Goal: Information Seeking & Learning: Learn about a topic

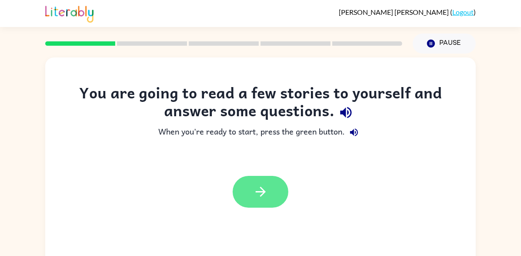
click at [266, 182] on button "button" at bounding box center [261, 192] width 56 height 32
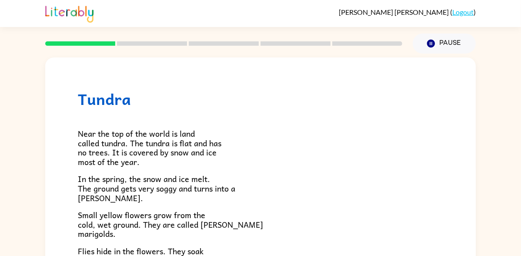
click at [187, 150] on span "Near the top of the world is land called tundra. The tundra is flat and has no …" at bounding box center [150, 147] width 144 height 41
click at [189, 145] on span "Near the top of the world is land called tundra. The tundra is flat and has no …" at bounding box center [150, 147] width 144 height 41
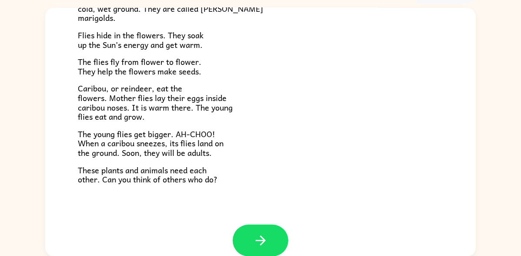
scroll to position [179, 0]
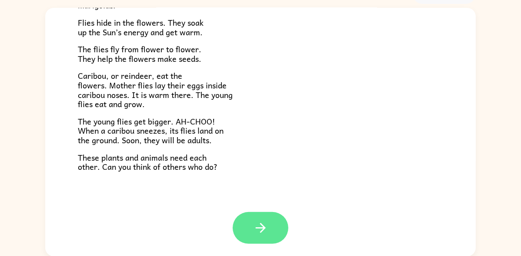
click at [262, 237] on button "button" at bounding box center [261, 228] width 56 height 32
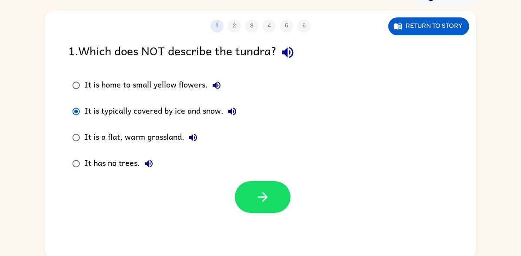
scroll to position [46, 0]
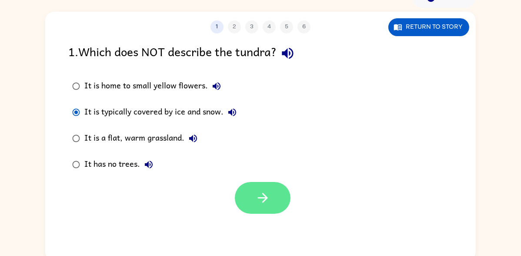
click at [270, 198] on icon "button" at bounding box center [262, 197] width 15 height 15
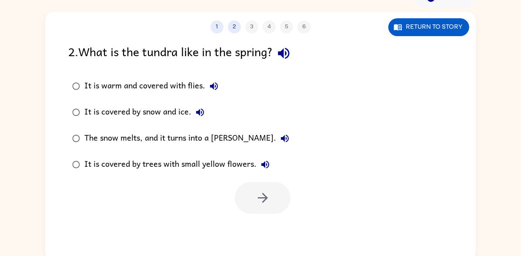
click at [275, 205] on div at bounding box center [263, 198] width 56 height 32
click at [78, 176] on label "It is covered by trees with small yellow flowers." at bounding box center [181, 164] width 235 height 26
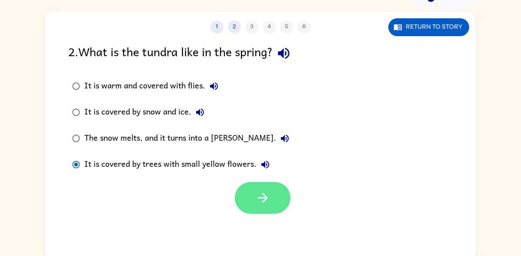
click at [272, 204] on button "button" at bounding box center [263, 198] width 56 height 32
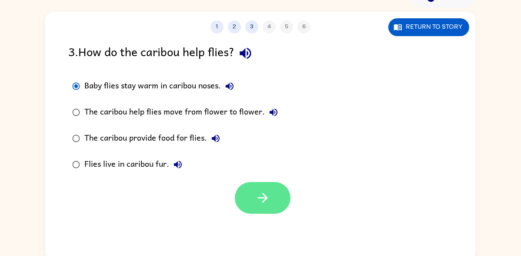
click at [261, 200] on icon "button" at bounding box center [262, 197] width 15 height 15
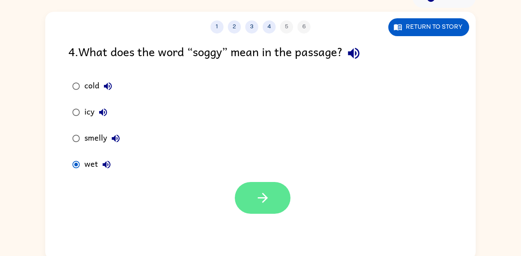
click at [264, 198] on icon "button" at bounding box center [263, 198] width 10 height 10
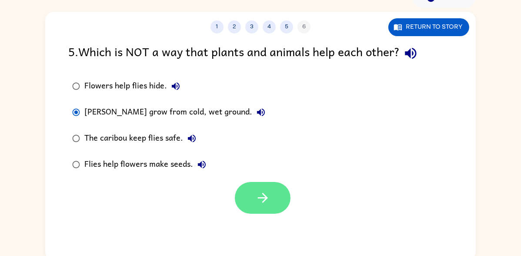
click at [260, 197] on icon "button" at bounding box center [263, 198] width 10 height 10
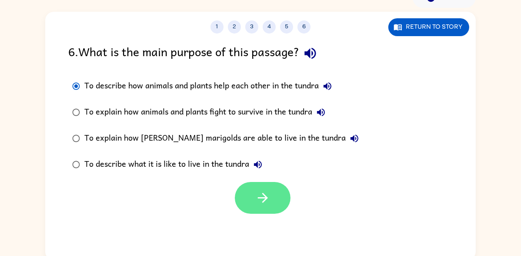
click at [270, 197] on icon "button" at bounding box center [262, 197] width 15 height 15
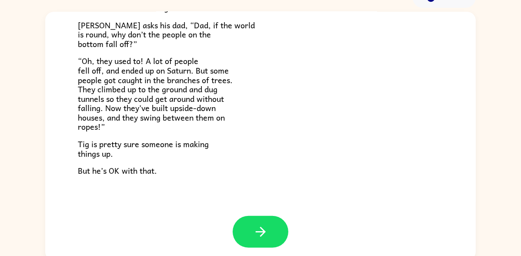
scroll to position [50, 0]
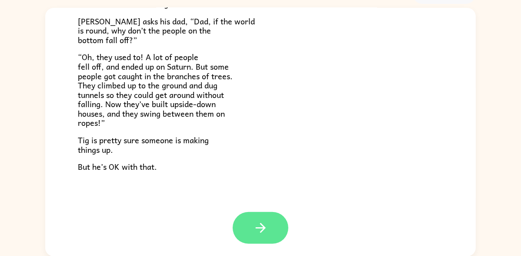
click at [268, 235] on button "button" at bounding box center [261, 228] width 56 height 32
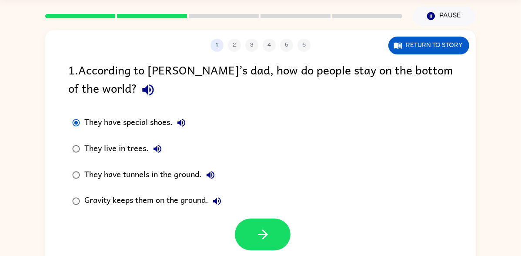
scroll to position [29, 0]
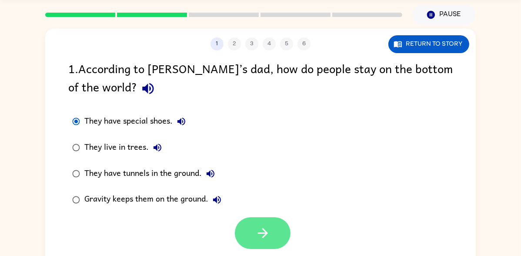
click at [273, 228] on button "button" at bounding box center [263, 233] width 56 height 32
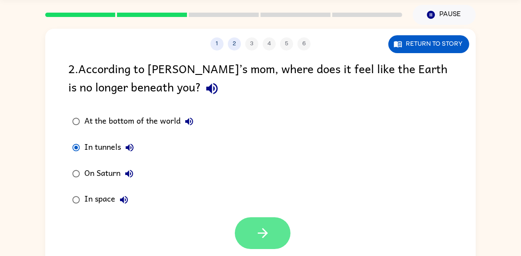
click at [259, 235] on icon "button" at bounding box center [262, 232] width 15 height 15
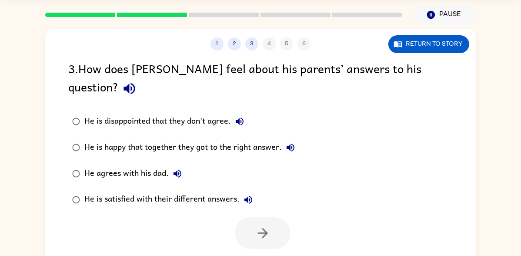
click at [72, 115] on label "He is disappointed that they don't agree." at bounding box center [184, 121] width 240 height 26
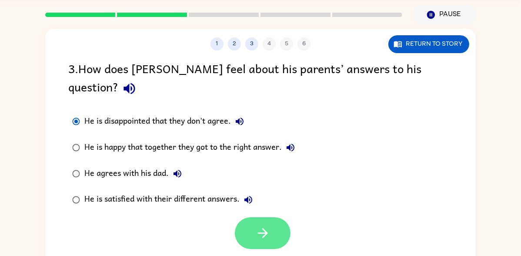
click at [269, 225] on button "button" at bounding box center [263, 233] width 56 height 32
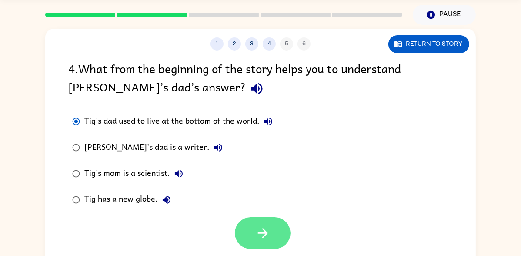
click at [261, 223] on button "button" at bounding box center [263, 233] width 56 height 32
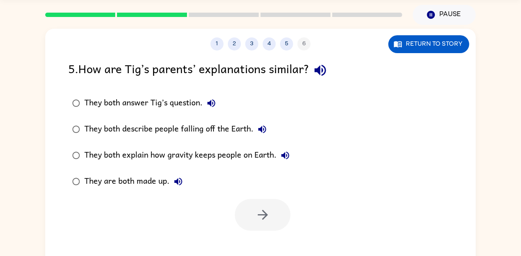
click at [262, 234] on div "1 2 3 4 5 6 Return to story 5 . How are Tig’s parents’ explanations similar? Th…" at bounding box center [260, 153] width 431 height 248
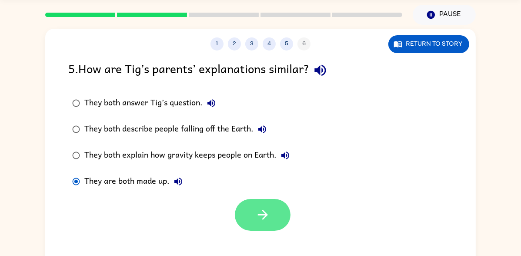
click at [275, 221] on button "button" at bounding box center [263, 215] width 56 height 32
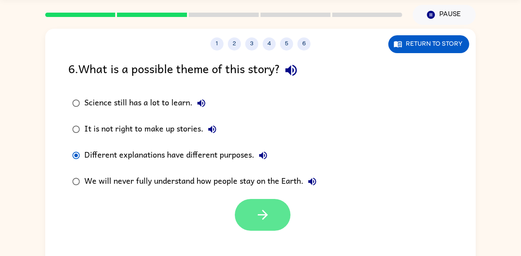
click at [272, 215] on button "button" at bounding box center [263, 215] width 56 height 32
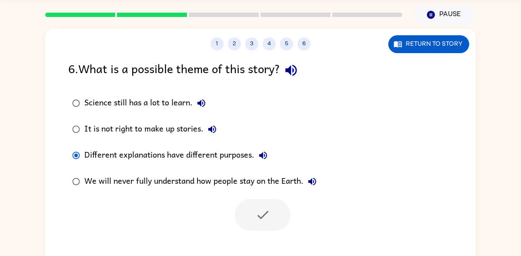
click at [272, 214] on div at bounding box center [263, 215] width 56 height 32
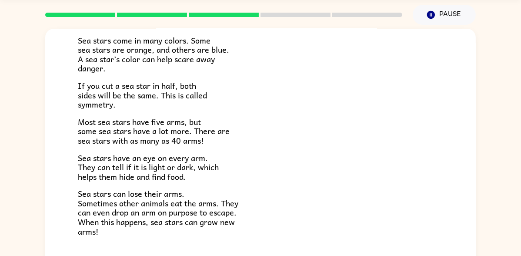
scroll to position [251, 0]
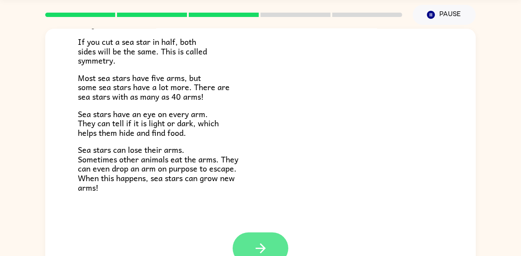
click at [265, 234] on button "button" at bounding box center [261, 248] width 56 height 32
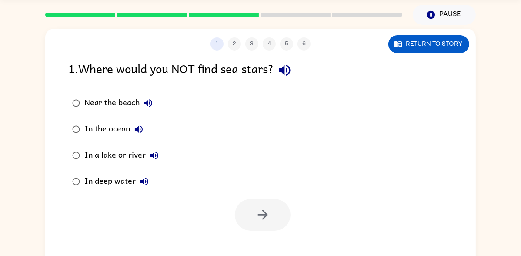
scroll to position [0, 0]
click at [263, 235] on div "1 2 3 4 5 6 Return to story 1 . Where would you NOT find sea stars? Near the be…" at bounding box center [260, 153] width 431 height 248
click at [268, 226] on button "button" at bounding box center [263, 215] width 56 height 32
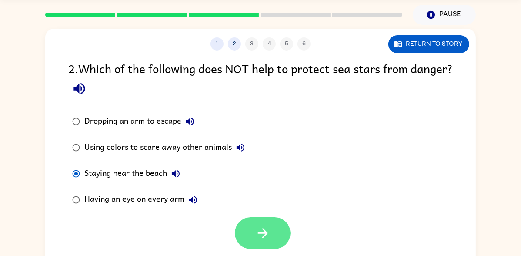
click at [265, 221] on button "button" at bounding box center [263, 233] width 56 height 32
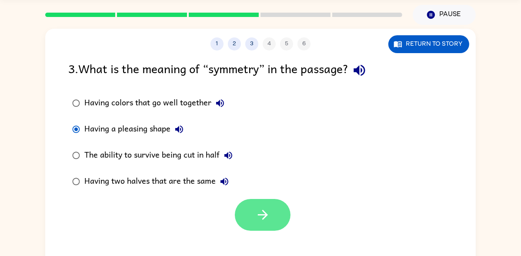
click at [261, 222] on button "button" at bounding box center [263, 215] width 56 height 32
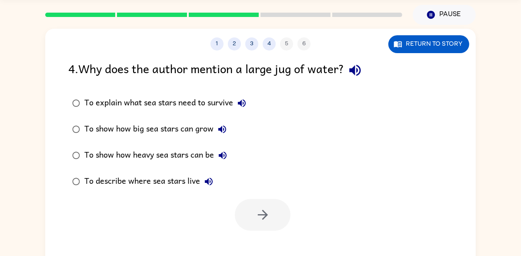
click at [272, 213] on div at bounding box center [263, 215] width 56 height 32
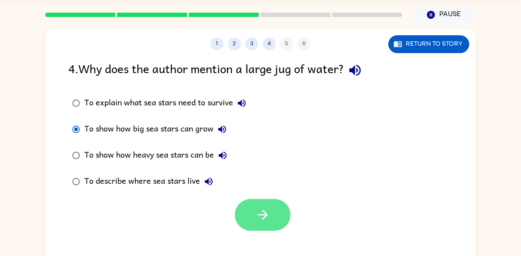
click at [264, 217] on icon "button" at bounding box center [263, 215] width 10 height 10
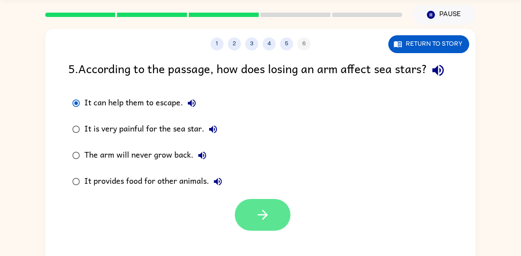
click at [265, 220] on button "button" at bounding box center [263, 215] width 56 height 32
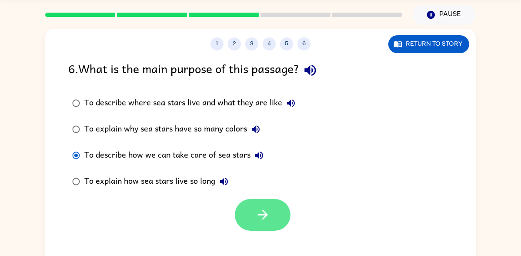
click at [273, 223] on button "button" at bounding box center [263, 215] width 56 height 32
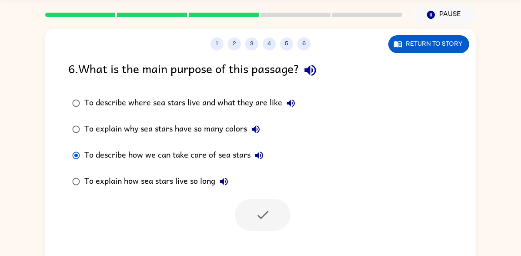
click at [282, 213] on div at bounding box center [263, 215] width 56 height 32
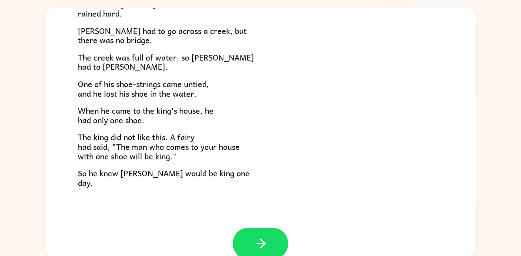
scroll to position [149, 0]
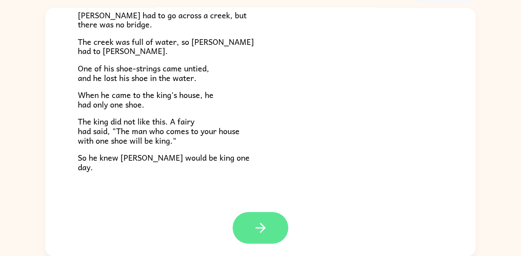
click at [274, 235] on button "button" at bounding box center [261, 228] width 56 height 32
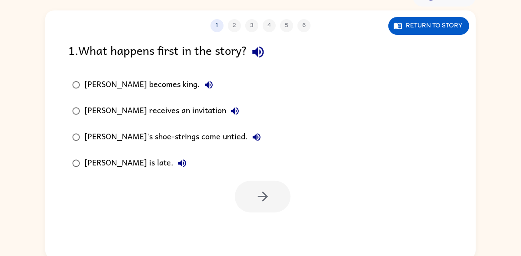
scroll to position [47, 0]
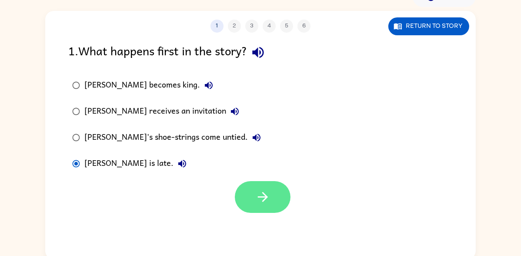
click at [255, 194] on icon "button" at bounding box center [262, 196] width 15 height 15
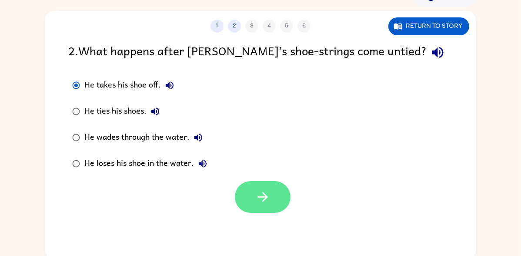
click at [265, 198] on icon "button" at bounding box center [263, 197] width 10 height 10
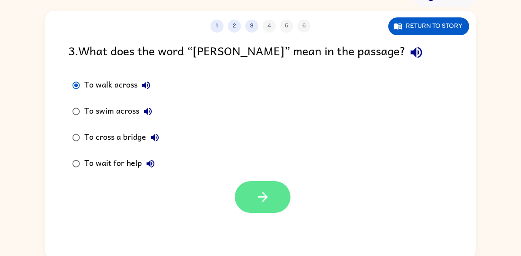
click at [270, 199] on icon "button" at bounding box center [262, 196] width 15 height 15
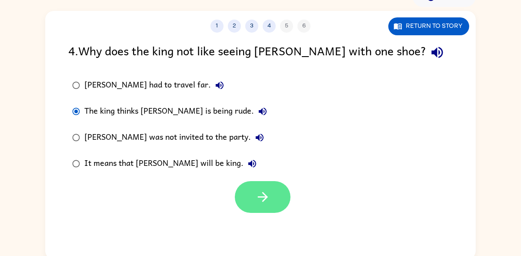
click at [268, 198] on icon "button" at bounding box center [262, 196] width 15 height 15
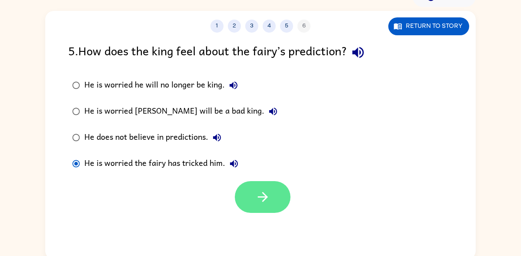
click at [262, 195] on icon "button" at bounding box center [262, 196] width 15 height 15
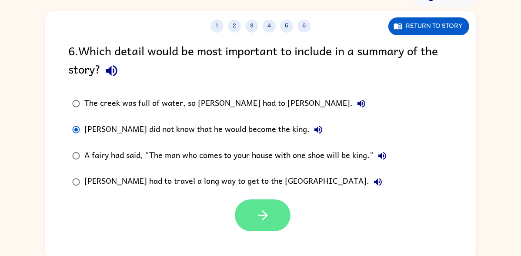
click at [269, 204] on button "button" at bounding box center [263, 215] width 56 height 32
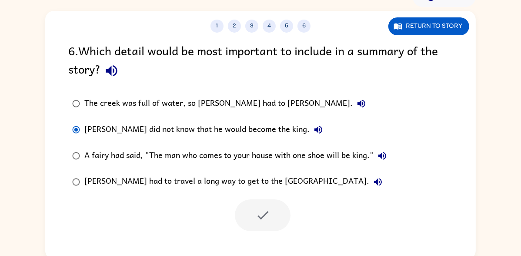
click at [270, 209] on div at bounding box center [263, 215] width 56 height 32
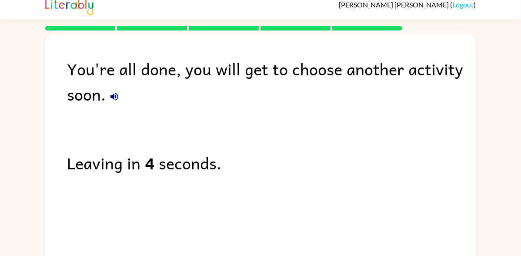
scroll to position [0, 0]
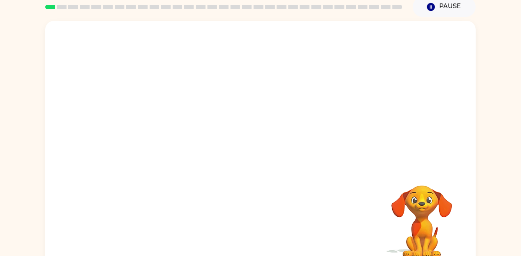
scroll to position [2, 0]
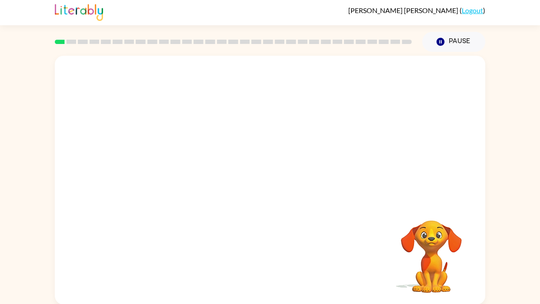
click at [257, 152] on video "Your browser must support playing .mp4 files to use Literably. Please try using…" at bounding box center [270, 129] width 431 height 146
click at [245, 170] on div at bounding box center [270, 184] width 56 height 32
click at [267, 183] on icon "button" at bounding box center [270, 184] width 15 height 15
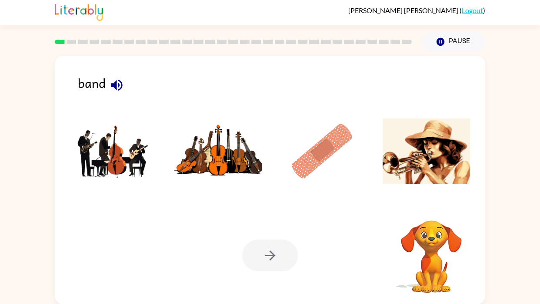
click at [220, 156] on img at bounding box center [218, 150] width 88 height 65
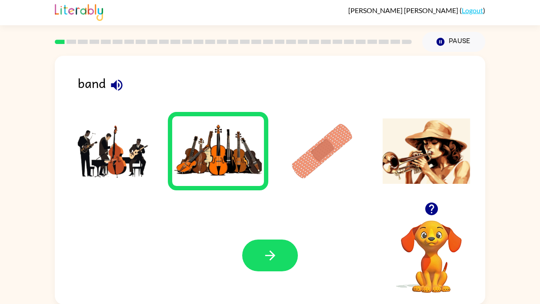
click at [425, 200] on button "button" at bounding box center [432, 209] width 22 height 22
click at [122, 91] on icon "button" at bounding box center [116, 84] width 15 height 15
click at [120, 88] on icon "button" at bounding box center [116, 84] width 11 height 11
click at [122, 91] on icon "button" at bounding box center [116, 84] width 15 height 15
click at [111, 151] on img at bounding box center [114, 150] width 88 height 65
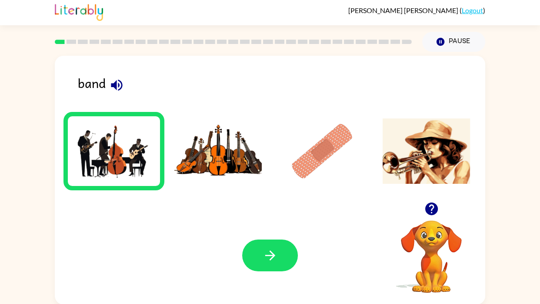
click at [327, 177] on img at bounding box center [322, 150] width 88 height 65
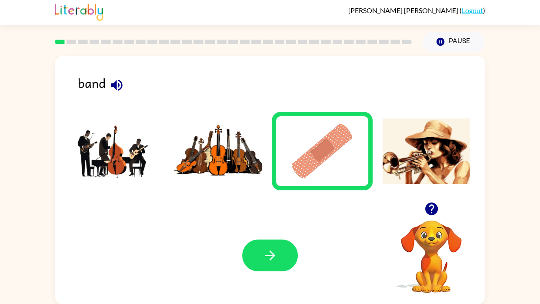
click at [107, 184] on li at bounding box center [114, 151] width 101 height 78
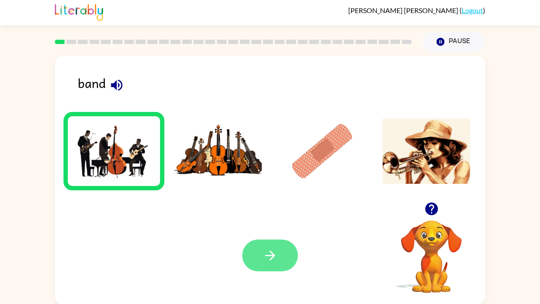
click at [283, 255] on button "button" at bounding box center [270, 255] width 56 height 32
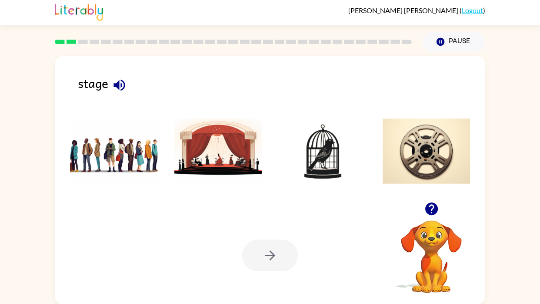
click at [283, 255] on div at bounding box center [270, 255] width 56 height 32
click at [74, 177] on img at bounding box center [114, 150] width 88 height 65
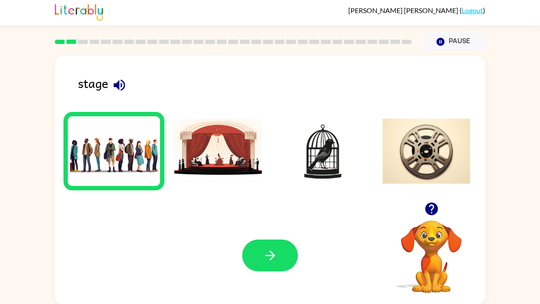
click at [235, 145] on img at bounding box center [218, 150] width 88 height 65
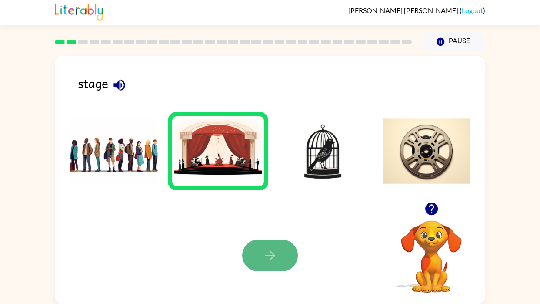
click at [281, 246] on button "button" at bounding box center [270, 255] width 56 height 32
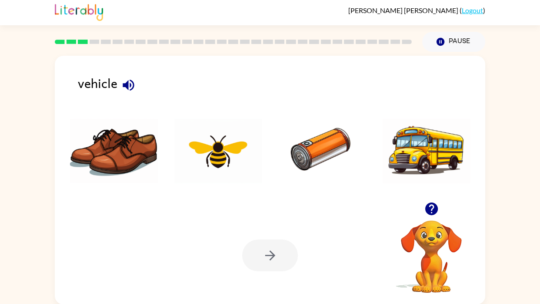
click at [302, 166] on img at bounding box center [322, 150] width 88 height 65
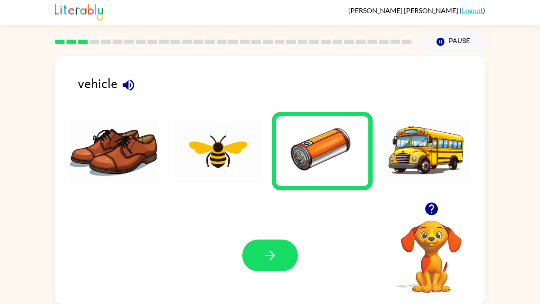
click at [127, 87] on icon "button" at bounding box center [128, 84] width 11 height 11
click at [434, 168] on img at bounding box center [427, 150] width 88 height 65
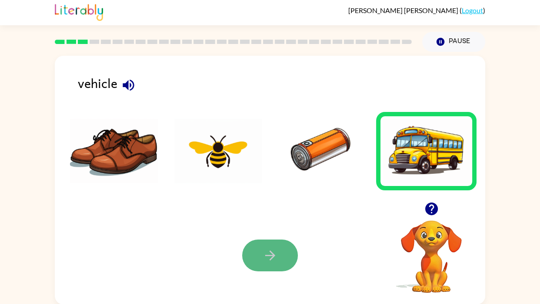
click at [267, 245] on button "button" at bounding box center [270, 255] width 56 height 32
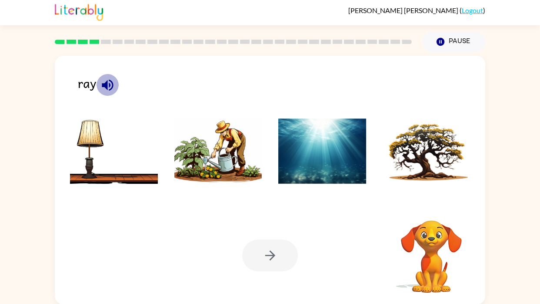
click at [104, 83] on icon "button" at bounding box center [107, 84] width 11 height 11
click at [105, 83] on icon "button" at bounding box center [107, 84] width 11 height 11
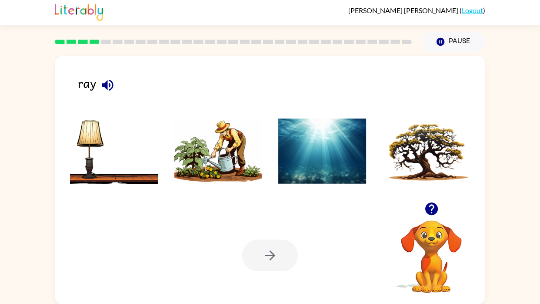
click at [105, 83] on icon "button" at bounding box center [107, 84] width 11 height 11
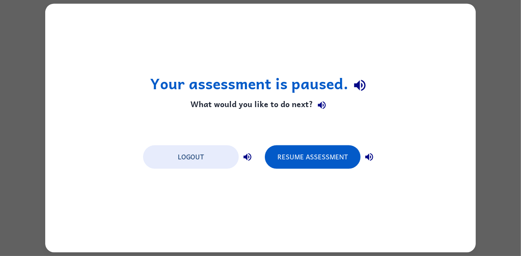
scroll to position [0, 0]
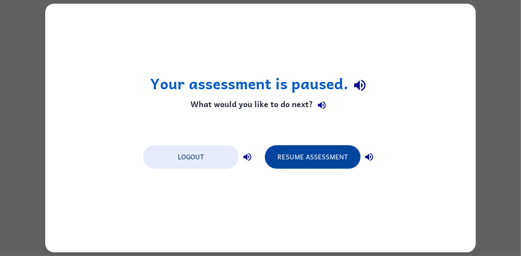
click at [300, 156] on button "Resume Assessment" at bounding box center [313, 156] width 96 height 23
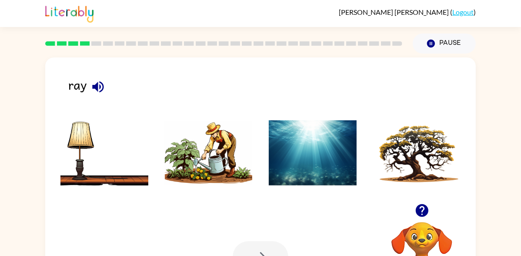
click at [300, 163] on img at bounding box center [313, 152] width 88 height 65
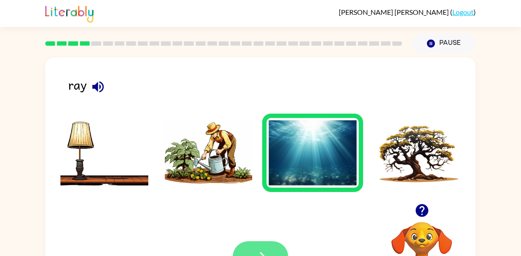
click at [254, 255] on icon "button" at bounding box center [260, 256] width 15 height 15
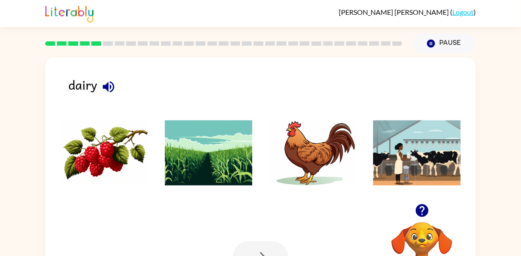
click at [115, 93] on icon "button" at bounding box center [108, 86] width 15 height 15
click at [442, 174] on img at bounding box center [417, 152] width 88 height 65
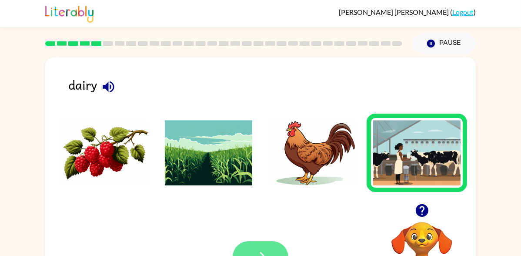
click at [233, 255] on button "button" at bounding box center [261, 257] width 56 height 32
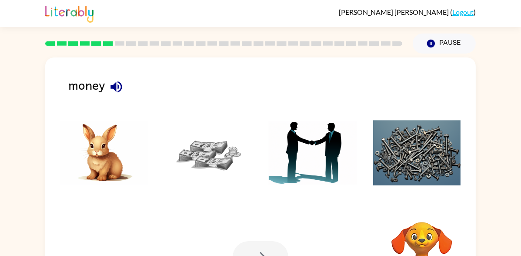
click at [244, 255] on div at bounding box center [261, 257] width 56 height 32
click at [305, 152] on img at bounding box center [313, 152] width 88 height 65
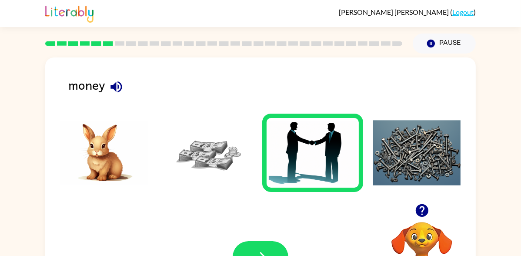
click at [440, 168] on img at bounding box center [417, 152] width 88 height 65
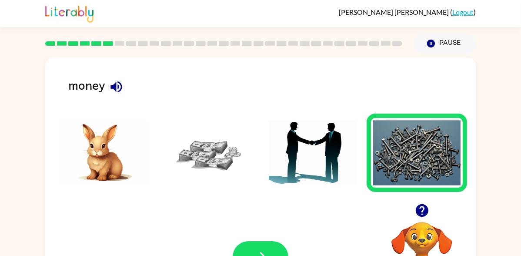
click at [103, 170] on img at bounding box center [104, 152] width 88 height 65
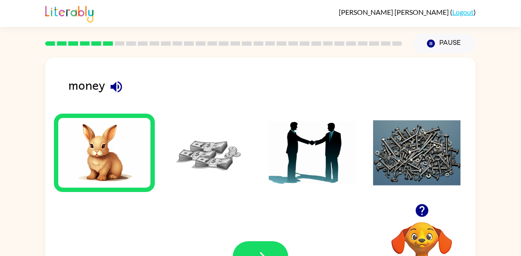
click at [306, 139] on img at bounding box center [313, 152] width 88 height 65
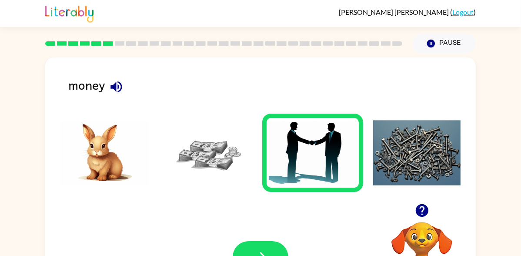
click at [117, 155] on img at bounding box center [104, 152] width 88 height 65
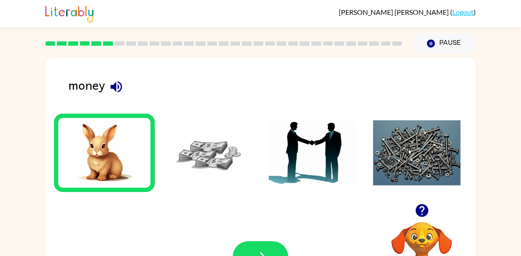
click at [197, 152] on img at bounding box center [209, 152] width 88 height 65
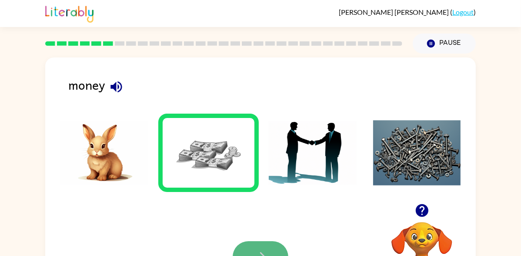
click at [258, 255] on icon "button" at bounding box center [260, 256] width 15 height 15
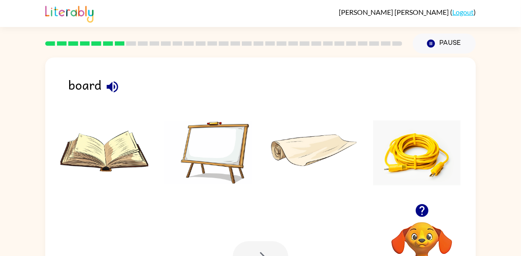
click at [422, 179] on img at bounding box center [417, 152] width 88 height 65
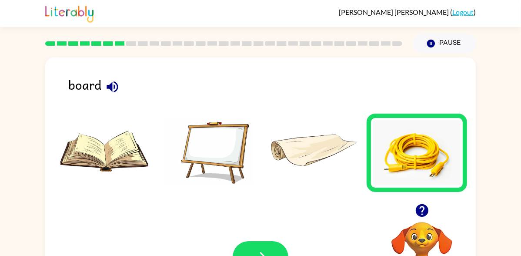
click at [314, 124] on img at bounding box center [313, 152] width 88 height 65
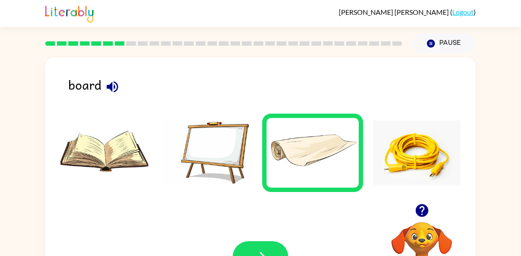
click at [71, 140] on img at bounding box center [104, 152] width 88 height 65
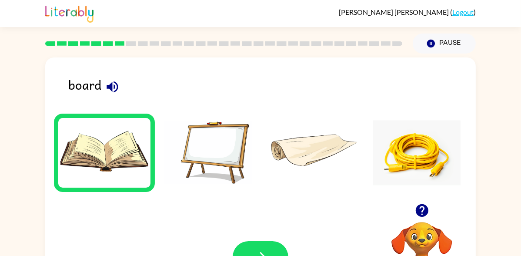
click at [222, 156] on img at bounding box center [209, 152] width 88 height 65
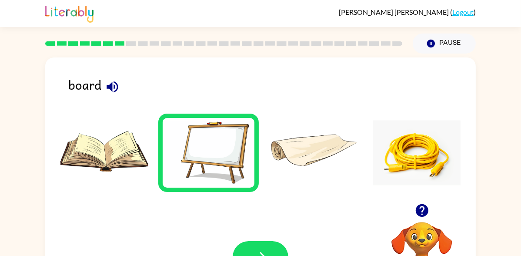
click at [339, 133] on img at bounding box center [313, 152] width 88 height 65
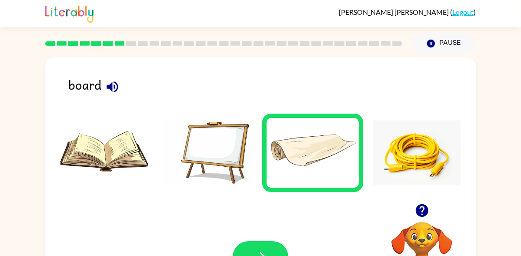
click at [135, 104] on div "board Your browser must support playing .mp4 files to use Literably. Please try…" at bounding box center [260, 181] width 431 height 248
click at [234, 173] on img at bounding box center [209, 152] width 88 height 65
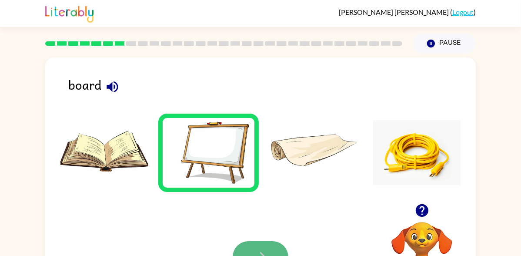
click at [253, 255] on icon "button" at bounding box center [260, 256] width 15 height 15
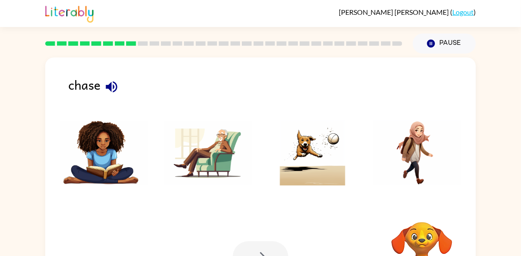
click at [57, 75] on div "chase Your browser must support playing .mp4 files to use Literably. Please try…" at bounding box center [260, 181] width 431 height 248
click at [148, 92] on div "chase" at bounding box center [272, 88] width 408 height 27
click at [65, 88] on div "chase Your browser must support playing .mp4 files to use Literably. Please try…" at bounding box center [260, 181] width 431 height 248
click at [130, 86] on div "chase" at bounding box center [272, 88] width 408 height 27
click at [0, 87] on div "chase Your browser must support playing .mp4 files to use Literably. Please try…" at bounding box center [260, 180] width 521 height 252
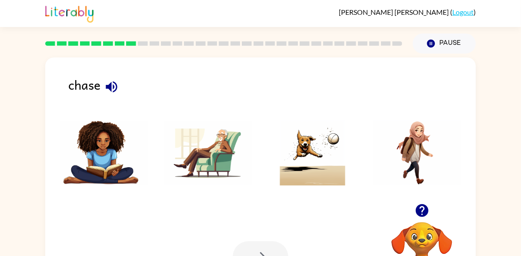
click at [295, 161] on img at bounding box center [313, 152] width 88 height 65
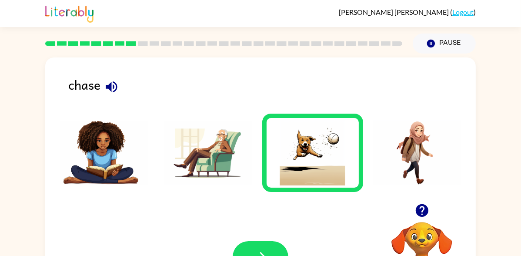
click at [228, 254] on div "Your browser must support playing .mp4 files to use Literably. Please try using…" at bounding box center [260, 257] width 431 height 98
click at [238, 255] on button "button" at bounding box center [261, 257] width 56 height 32
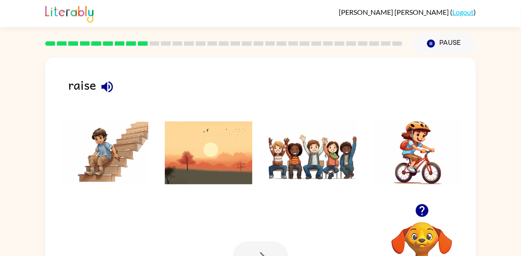
click at [240, 137] on img at bounding box center [209, 152] width 88 height 65
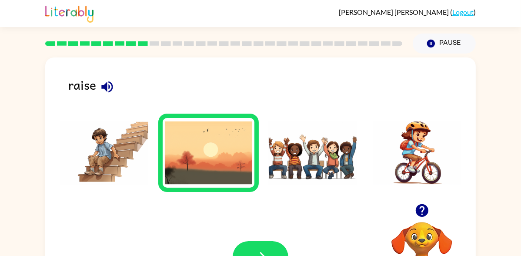
click at [107, 87] on icon "button" at bounding box center [106, 86] width 11 height 11
click at [141, 118] on li at bounding box center [104, 153] width 101 height 78
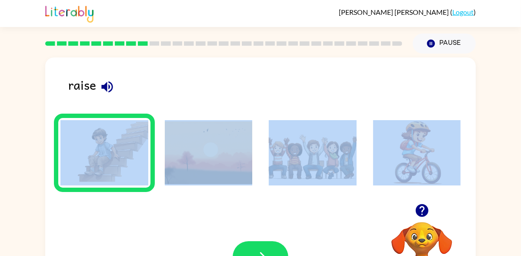
click at [141, 118] on li at bounding box center [104, 153] width 101 height 78
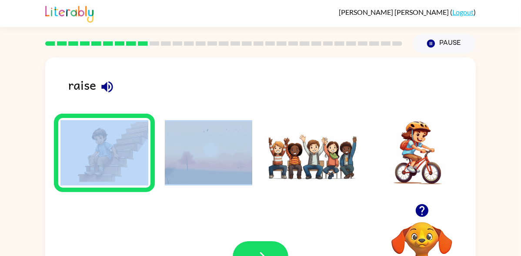
click at [141, 118] on li at bounding box center [104, 153] width 101 height 78
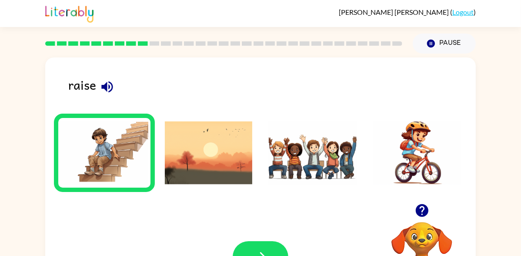
click at [141, 118] on li at bounding box center [104, 153] width 101 height 78
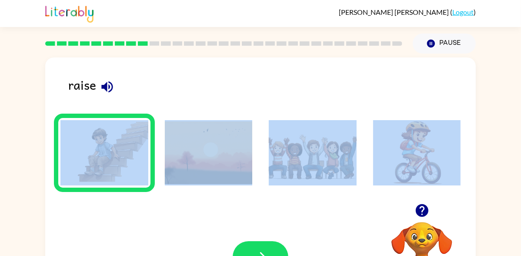
click at [141, 118] on li at bounding box center [104, 153] width 101 height 78
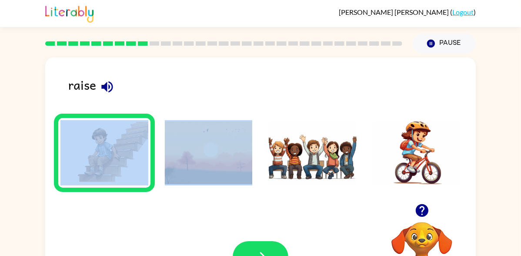
click at [141, 118] on li at bounding box center [104, 153] width 101 height 78
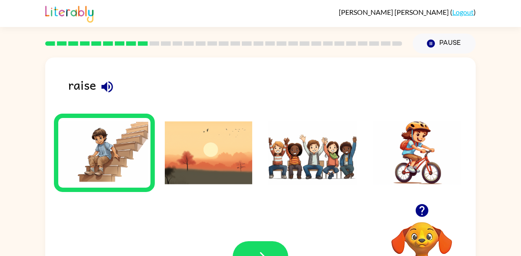
click at [98, 82] on button "button" at bounding box center [107, 87] width 22 height 22
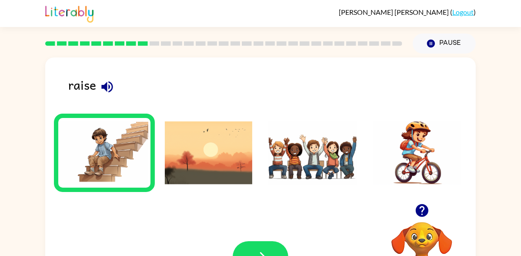
click at [98, 82] on button "button" at bounding box center [107, 87] width 22 height 22
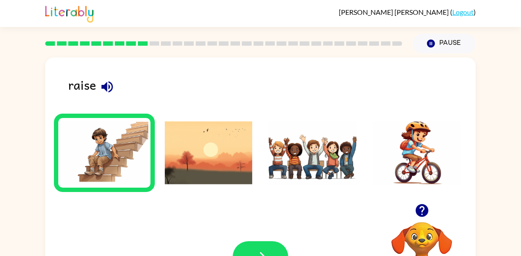
click at [98, 82] on button "button" at bounding box center [107, 87] width 22 height 22
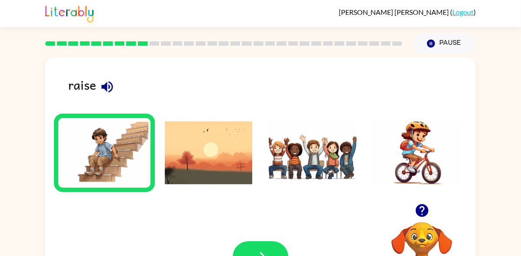
click at [98, 82] on button "button" at bounding box center [107, 87] width 22 height 22
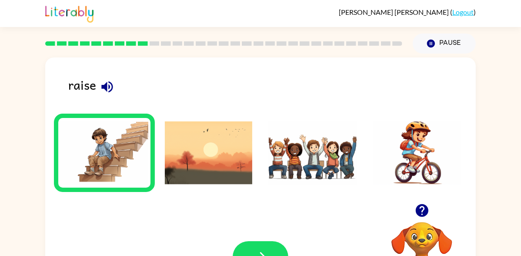
click at [98, 82] on button "button" at bounding box center [107, 87] width 22 height 22
click at [103, 85] on icon "button" at bounding box center [106, 86] width 11 height 11
click at [520, 207] on div "raise Your browser must support playing .mp4 files to use Literably. Please try…" at bounding box center [260, 180] width 521 height 252
click at [422, 212] on icon "button" at bounding box center [421, 210] width 13 height 13
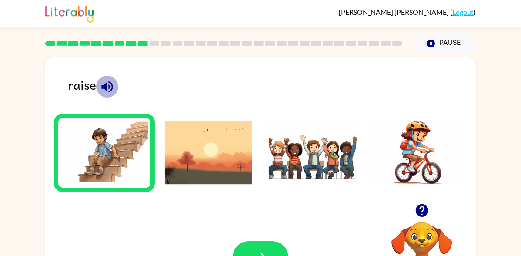
click at [104, 83] on icon "button" at bounding box center [107, 86] width 15 height 15
click at [104, 84] on icon "button" at bounding box center [107, 86] width 15 height 15
click at [107, 88] on icon "button" at bounding box center [106, 86] width 11 height 11
click at [106, 87] on icon "button" at bounding box center [106, 86] width 11 height 11
click at [106, 86] on icon "button" at bounding box center [106, 86] width 11 height 11
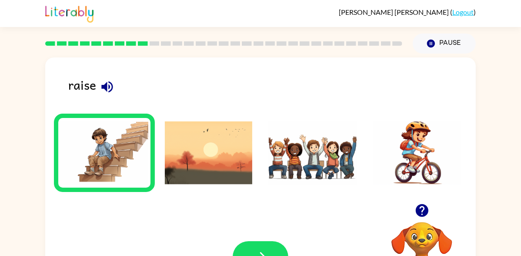
click at [106, 86] on icon "button" at bounding box center [106, 86] width 11 height 11
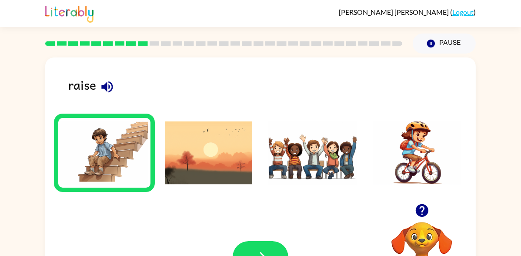
click at [106, 86] on icon "button" at bounding box center [106, 86] width 11 height 11
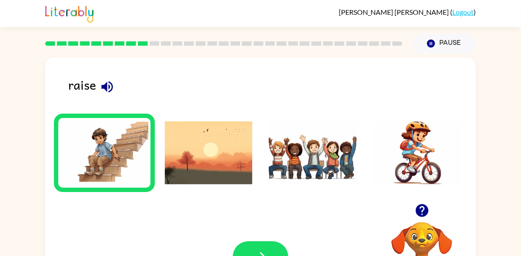
click at [106, 86] on icon "button" at bounding box center [106, 86] width 11 height 11
click at [106, 87] on icon "button" at bounding box center [106, 86] width 11 height 11
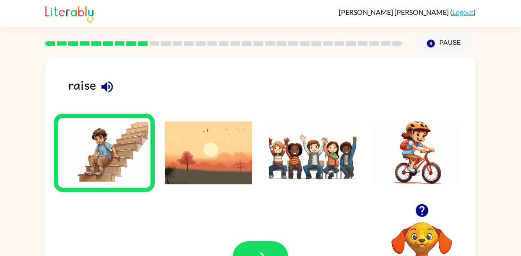
click at [106, 87] on icon "button" at bounding box center [106, 86] width 11 height 11
click at [203, 153] on img at bounding box center [209, 152] width 88 height 65
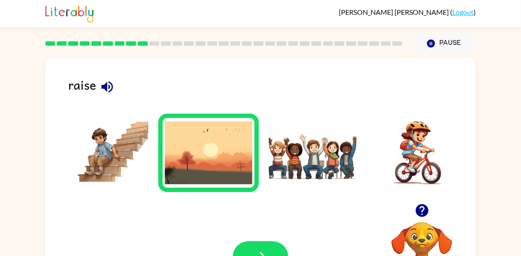
click at [293, 255] on div "Your browser must support playing .mp4 files to use Literably. Please try using…" at bounding box center [260, 257] width 431 height 98
click at [331, 202] on div at bounding box center [260, 155] width 413 height 97
click at [295, 151] on img at bounding box center [313, 152] width 88 height 65
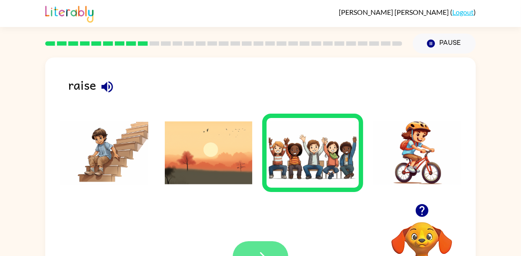
click at [267, 253] on icon "button" at bounding box center [260, 256] width 15 height 15
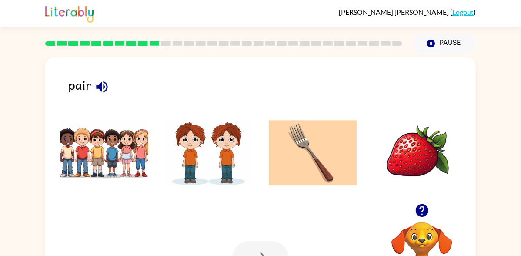
click at [203, 160] on img at bounding box center [209, 152] width 88 height 65
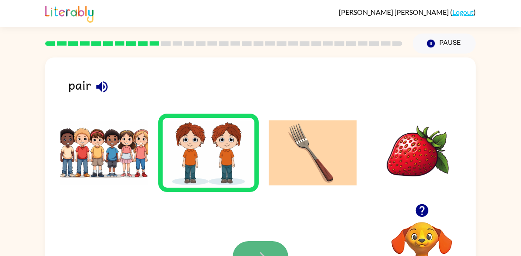
click at [266, 255] on icon "button" at bounding box center [260, 256] width 15 height 15
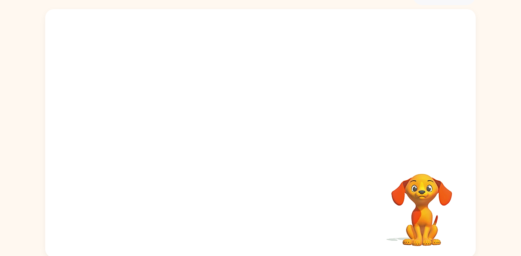
scroll to position [50, 0]
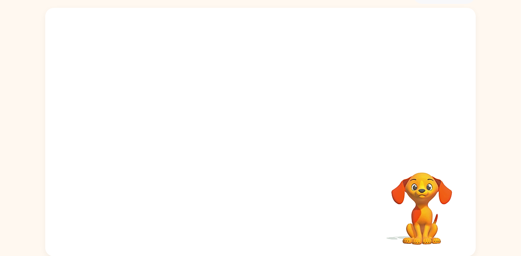
click at [168, 114] on video "Your browser must support playing .mp4 files to use Literably. Please try using…" at bounding box center [260, 81] width 431 height 146
click at [243, 30] on video "Your browser must support playing .mp4 files to use Literably. Please try using…" at bounding box center [260, 81] width 431 height 146
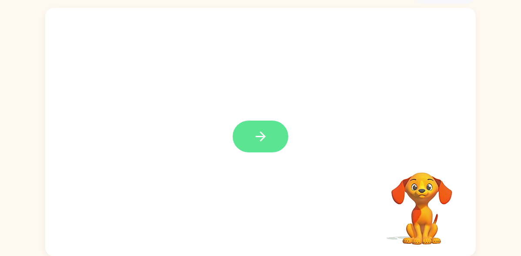
click at [261, 135] on icon "button" at bounding box center [260, 136] width 15 height 15
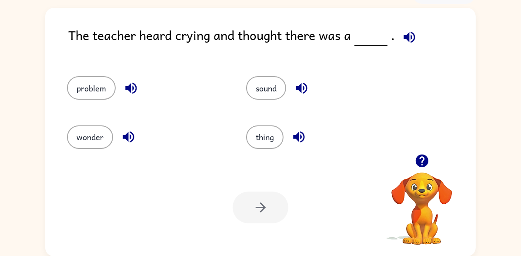
click at [414, 45] on div "The teacher heard crying and thought there was a ." at bounding box center [272, 42] width 408 height 34
click at [413, 40] on icon "button" at bounding box center [409, 37] width 15 height 15
drag, startPoint x: 95, startPoint y: 85, endPoint x: 163, endPoint y: 59, distance: 73.0
click at [163, 60] on div "problem" at bounding box center [139, 84] width 179 height 49
click at [92, 94] on button "problem" at bounding box center [91, 87] width 49 height 23
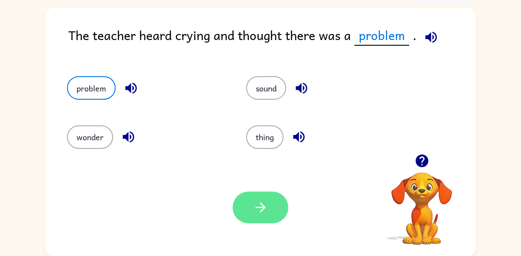
click at [261, 208] on icon "button" at bounding box center [260, 207] width 15 height 15
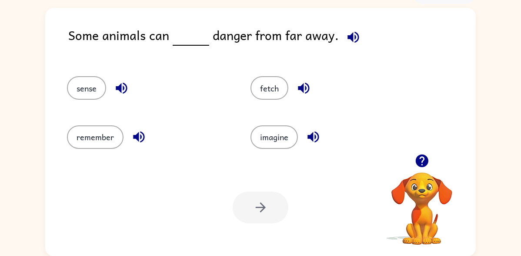
click at [271, 156] on div "imagine" at bounding box center [326, 133] width 184 height 49
click at [281, 85] on button "fetch" at bounding box center [270, 87] width 38 height 23
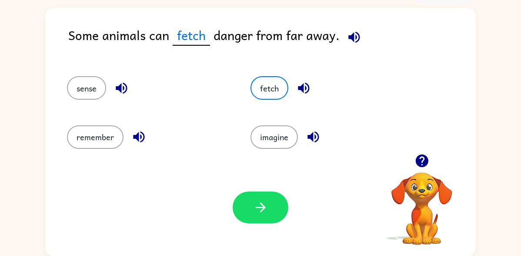
click at [354, 34] on icon "button" at bounding box center [354, 37] width 15 height 15
click at [300, 92] on icon "button" at bounding box center [303, 87] width 15 height 15
click at [360, 38] on icon "button" at bounding box center [354, 37] width 15 height 15
click at [116, 93] on icon "button" at bounding box center [121, 87] width 15 height 15
click at [137, 137] on icon "button" at bounding box center [138, 136] width 11 height 11
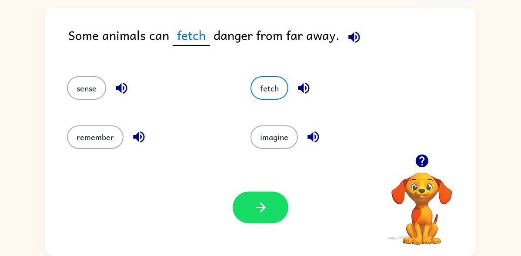
click at [318, 142] on icon "button" at bounding box center [313, 136] width 15 height 15
click at [355, 37] on icon "button" at bounding box center [353, 36] width 11 height 11
click at [255, 212] on icon "button" at bounding box center [260, 207] width 15 height 15
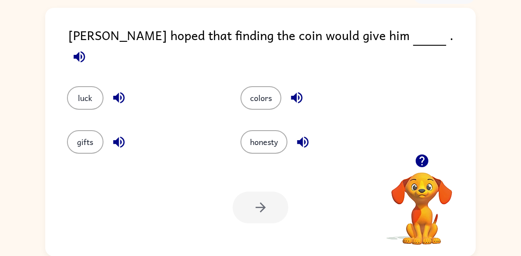
click at [87, 49] on icon "button" at bounding box center [79, 56] width 15 height 15
click at [79, 148] on button "gifts" at bounding box center [85, 141] width 37 height 23
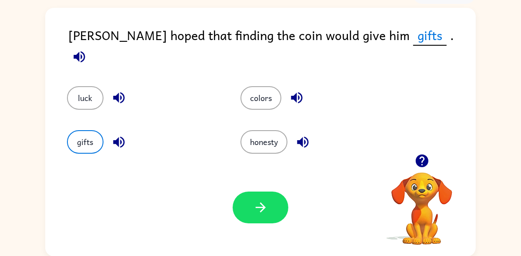
click at [278, 229] on div "Your browser must support playing .mp4 files to use Literably. Please try using…" at bounding box center [260, 207] width 431 height 98
click at [268, 239] on div "Your browser must support playing .mp4 files to use Literably. Please try using…" at bounding box center [260, 207] width 431 height 98
click at [260, 221] on button "button" at bounding box center [261, 207] width 56 height 32
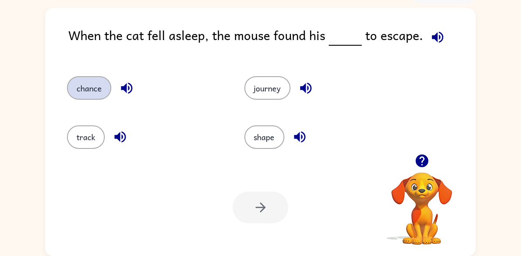
click at [95, 93] on button "chance" at bounding box center [89, 87] width 44 height 23
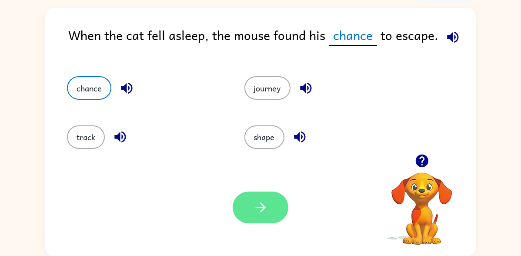
click at [240, 209] on button "button" at bounding box center [261, 207] width 56 height 32
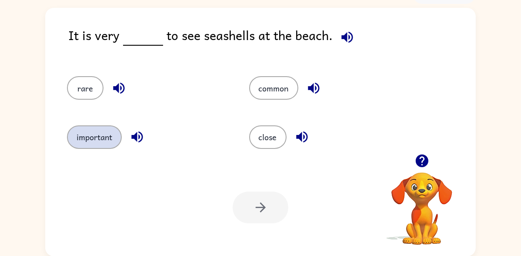
click at [90, 134] on button "important" at bounding box center [94, 136] width 55 height 23
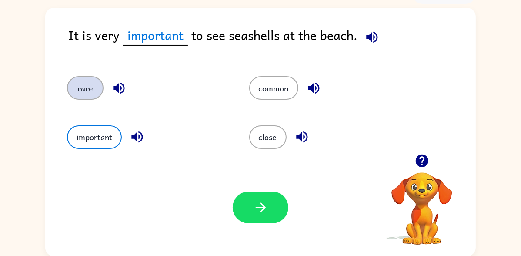
click at [82, 83] on button "rare" at bounding box center [85, 87] width 37 height 23
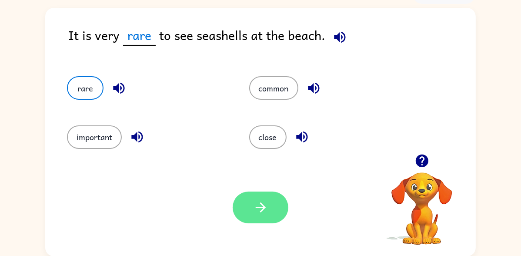
click at [268, 219] on button "button" at bounding box center [261, 207] width 56 height 32
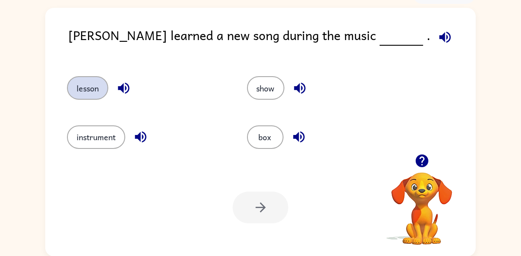
click at [77, 89] on button "lesson" at bounding box center [87, 87] width 41 height 23
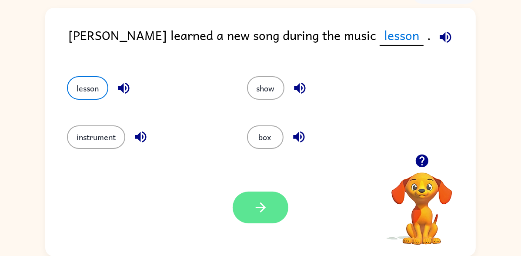
click at [271, 213] on button "button" at bounding box center [261, 207] width 56 height 32
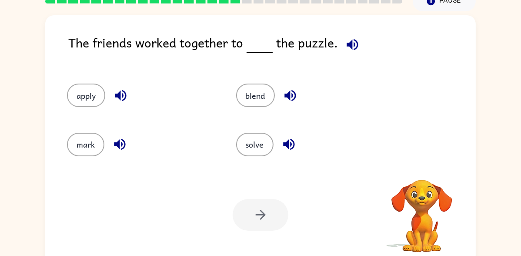
scroll to position [44, 0]
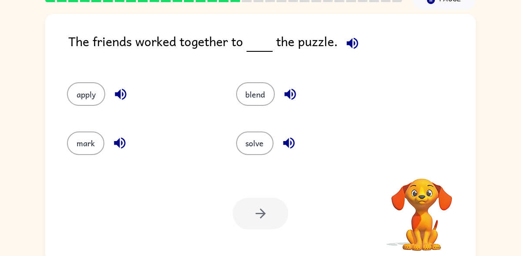
click at [361, 49] on span at bounding box center [351, 41] width 26 height 20
click at [356, 43] on icon "button" at bounding box center [352, 42] width 11 height 11
click at [254, 150] on button "solve" at bounding box center [254, 142] width 37 height 23
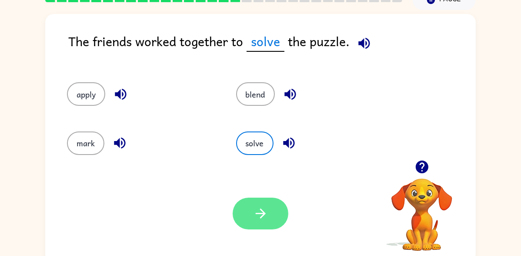
click at [254, 212] on icon "button" at bounding box center [260, 213] width 15 height 15
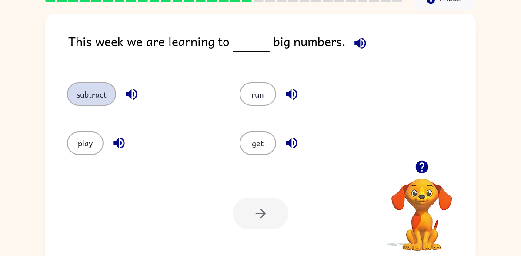
click at [95, 94] on button "subtract" at bounding box center [91, 93] width 49 height 23
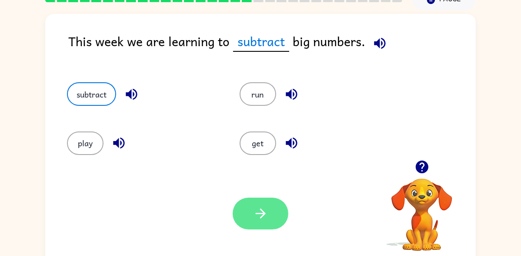
click at [261, 215] on icon "button" at bounding box center [260, 213] width 10 height 10
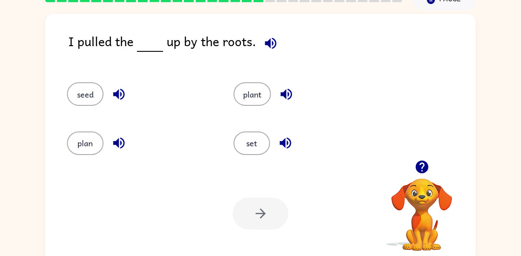
click at [254, 106] on div "plant" at bounding box center [300, 90] width 167 height 49
click at [254, 99] on button "plant" at bounding box center [252, 93] width 37 height 23
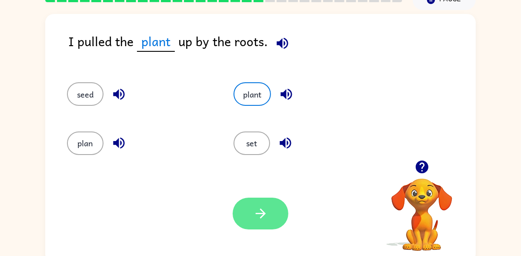
click at [275, 210] on button "button" at bounding box center [261, 214] width 56 height 32
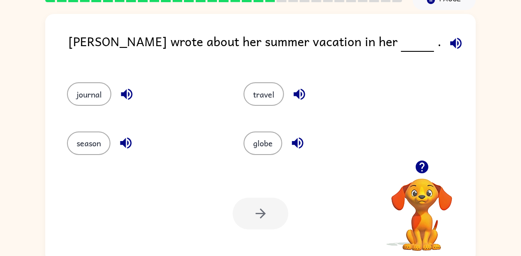
click at [276, 210] on div at bounding box center [261, 214] width 56 height 32
click at [78, 101] on button "journal" at bounding box center [89, 93] width 44 height 23
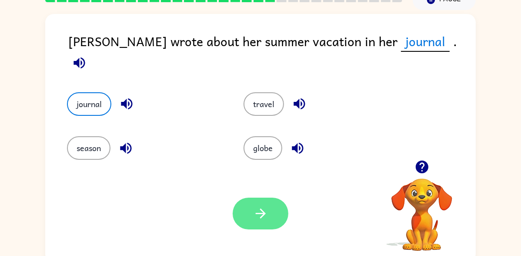
click at [245, 213] on button "button" at bounding box center [261, 214] width 56 height 32
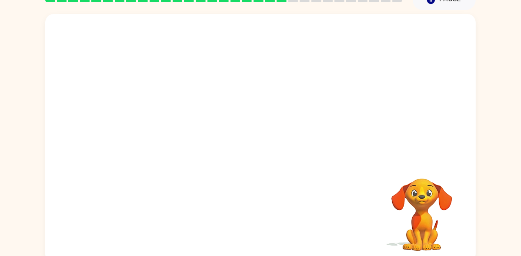
click at [245, 213] on div "Your browser must support playing .mp4 files to use Literably. Please try using…" at bounding box center [260, 138] width 431 height 248
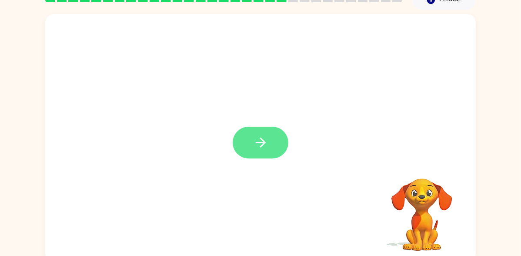
click at [268, 143] on icon "button" at bounding box center [260, 142] width 15 height 15
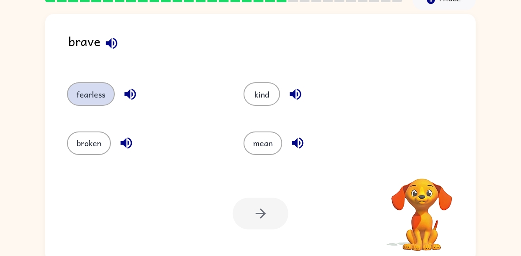
click at [100, 94] on button "fearless" at bounding box center [91, 93] width 48 height 23
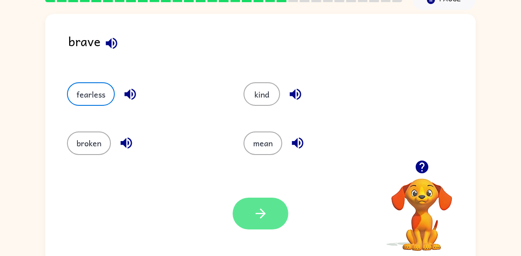
click at [249, 227] on button "button" at bounding box center [261, 214] width 56 height 32
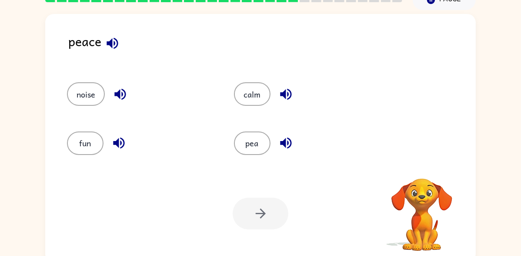
click at [253, 230] on div "Your browser must support playing .mp4 files to use Literably. Please try using…" at bounding box center [260, 213] width 431 height 98
click at [260, 85] on button "calm" at bounding box center [252, 93] width 37 height 23
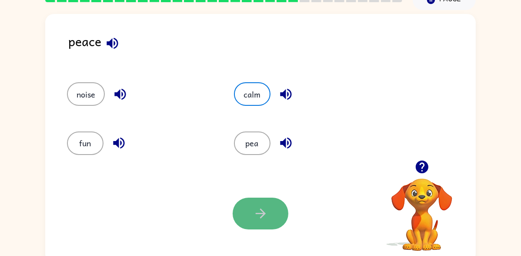
click at [272, 228] on button "button" at bounding box center [261, 214] width 56 height 32
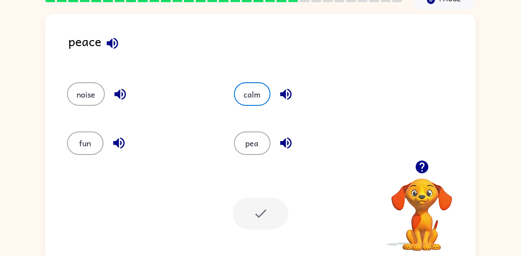
click at [260, 218] on div at bounding box center [261, 214] width 56 height 32
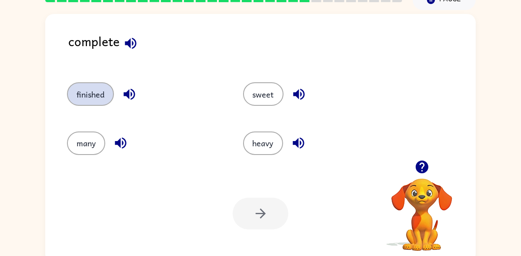
click at [90, 97] on button "finished" at bounding box center [90, 93] width 47 height 23
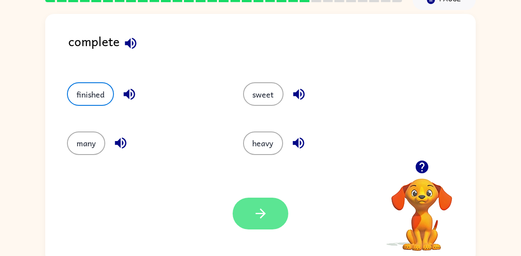
click at [275, 226] on button "button" at bounding box center [261, 214] width 56 height 32
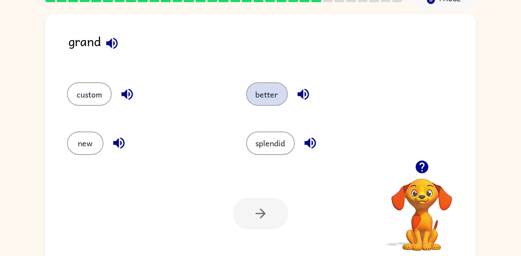
click at [283, 97] on button "better" at bounding box center [267, 93] width 42 height 23
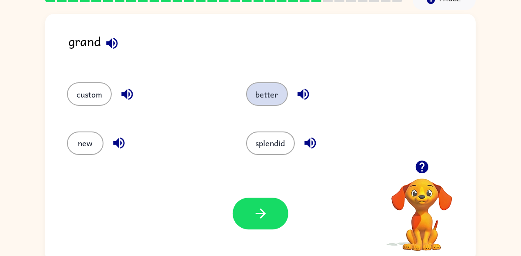
click at [249, 97] on button "better" at bounding box center [267, 93] width 42 height 23
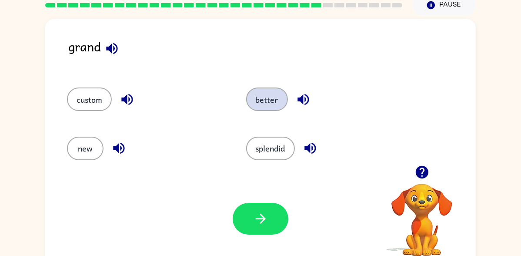
scroll to position [35, 0]
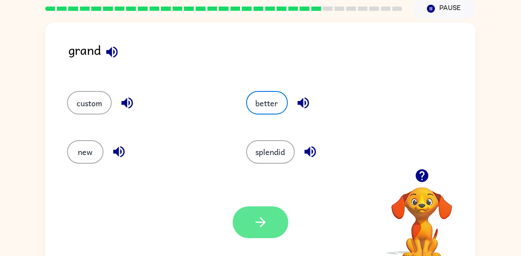
click at [258, 231] on button "button" at bounding box center [261, 222] width 56 height 32
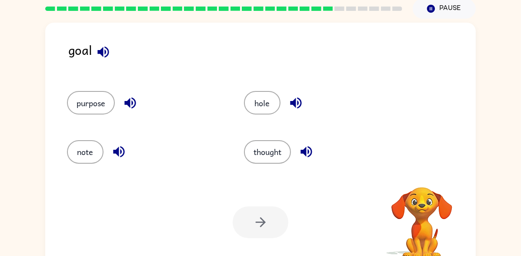
click at [245, 217] on div at bounding box center [261, 222] width 56 height 32
click at [261, 103] on button "hole" at bounding box center [262, 102] width 37 height 23
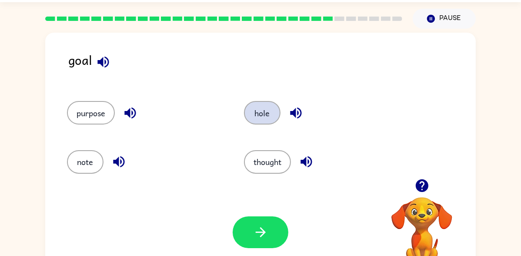
scroll to position [21, 0]
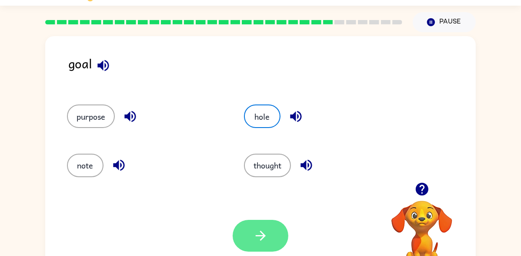
click at [270, 229] on button "button" at bounding box center [261, 236] width 56 height 32
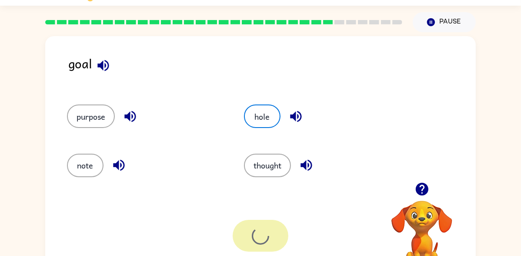
click at [267, 236] on div at bounding box center [261, 236] width 56 height 32
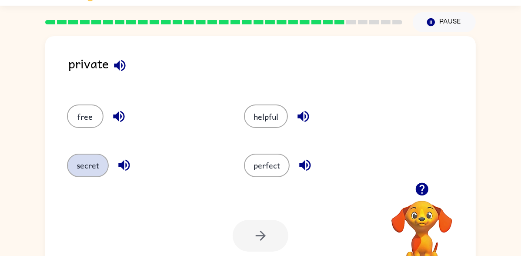
click at [87, 168] on button "secret" at bounding box center [88, 165] width 42 height 23
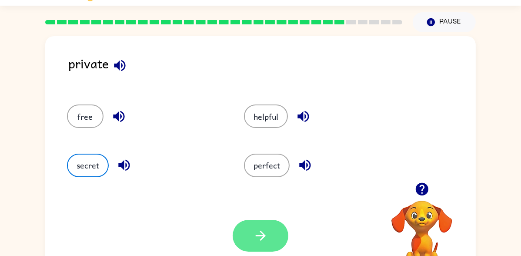
click at [251, 238] on button "button" at bounding box center [261, 236] width 56 height 32
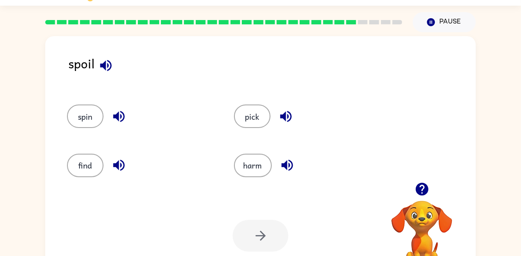
click at [252, 182] on div "harm" at bounding box center [301, 161] width 167 height 49
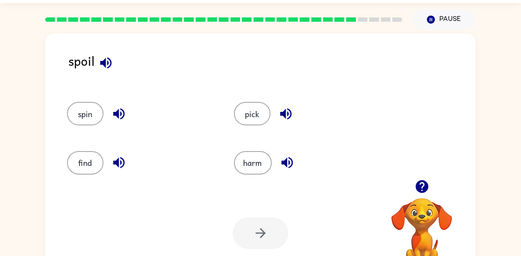
scroll to position [29, 0]
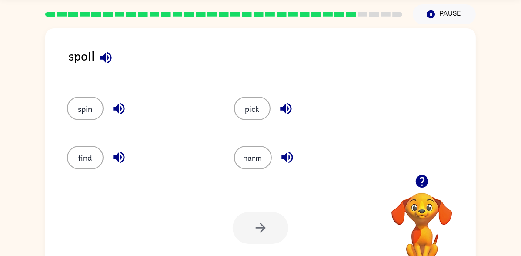
click at [262, 174] on div "harm" at bounding box center [301, 153] width 167 height 49
click at [251, 167] on button "harm" at bounding box center [253, 157] width 38 height 23
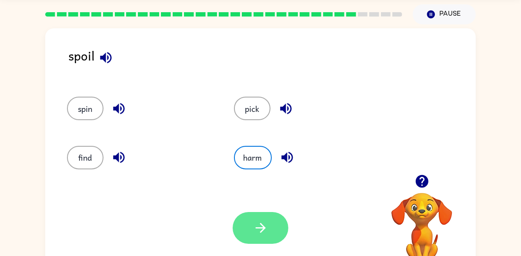
click at [254, 226] on icon "button" at bounding box center [260, 227] width 15 height 15
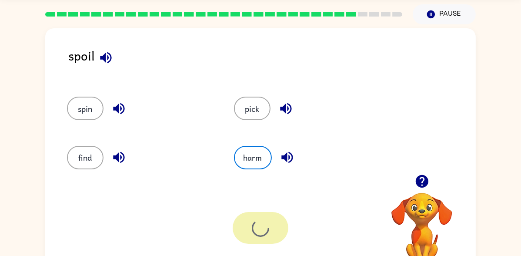
click at [265, 222] on div at bounding box center [261, 228] width 56 height 32
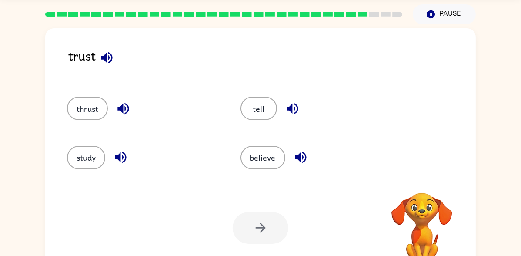
click at [257, 204] on div "Your browser must support playing .mp4 files to use Literably. Please try using…" at bounding box center [260, 228] width 431 height 98
click at [268, 159] on button "believe" at bounding box center [263, 157] width 45 height 23
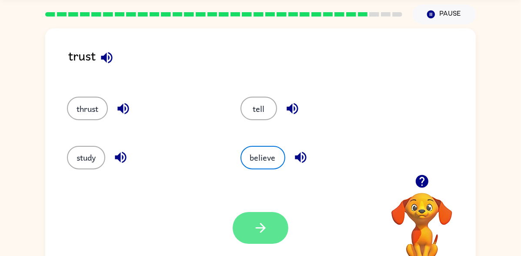
click at [263, 226] on icon "button" at bounding box center [260, 228] width 10 height 10
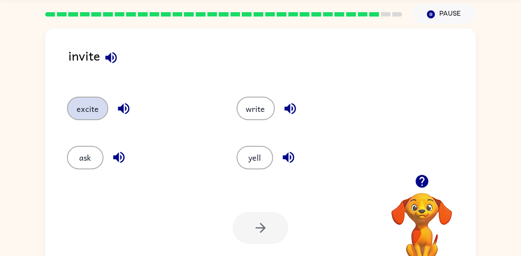
click at [90, 118] on button "excite" at bounding box center [87, 108] width 41 height 23
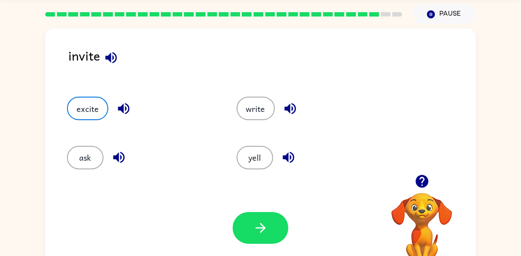
click at [98, 168] on div "ask" at bounding box center [142, 157] width 150 height 23
click at [84, 164] on button "ask" at bounding box center [85, 157] width 37 height 23
click at [281, 252] on div "Your browser must support playing .mp4 files to use Literably. Please try using…" at bounding box center [260, 228] width 431 height 98
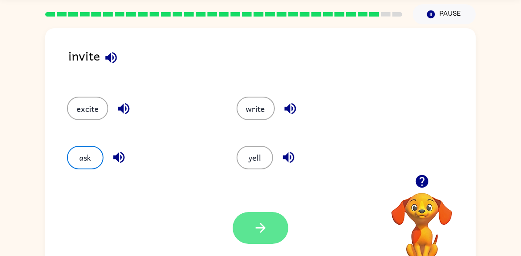
click at [271, 234] on button "button" at bounding box center [261, 228] width 56 height 32
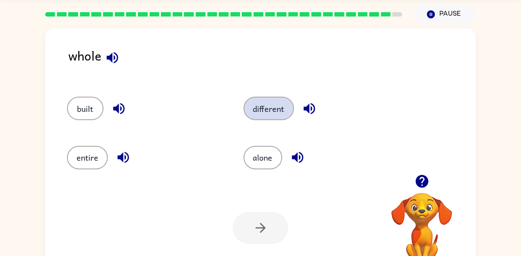
click at [286, 116] on button "different" at bounding box center [269, 108] width 50 height 23
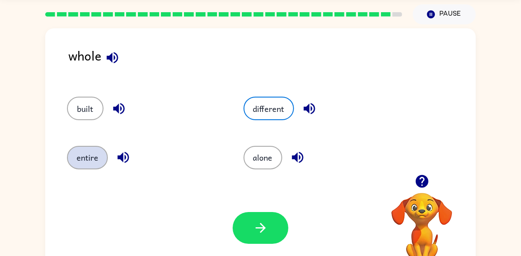
click at [73, 162] on button "entire" at bounding box center [87, 157] width 41 height 23
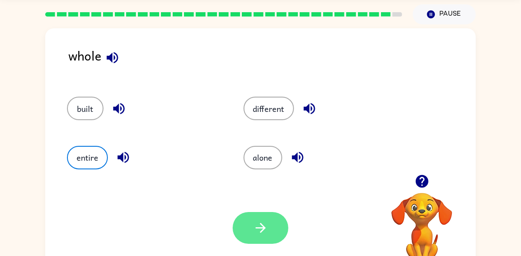
click at [236, 217] on button "button" at bounding box center [261, 228] width 56 height 32
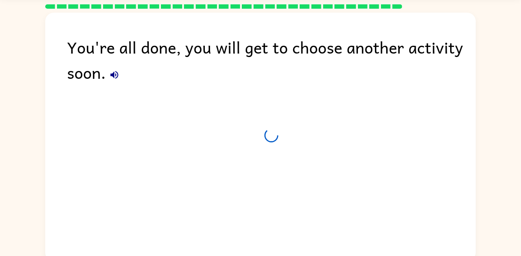
click at [248, 226] on div "You're all done, you will get to choose another activity soon." at bounding box center [260, 135] width 431 height 244
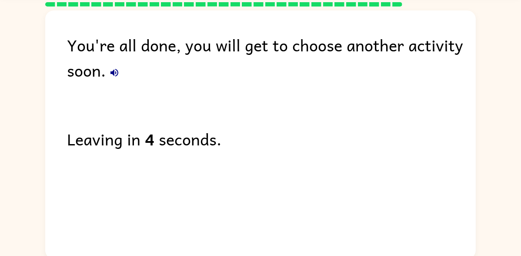
scroll to position [34, 0]
